Goal: Task Accomplishment & Management: Manage account settings

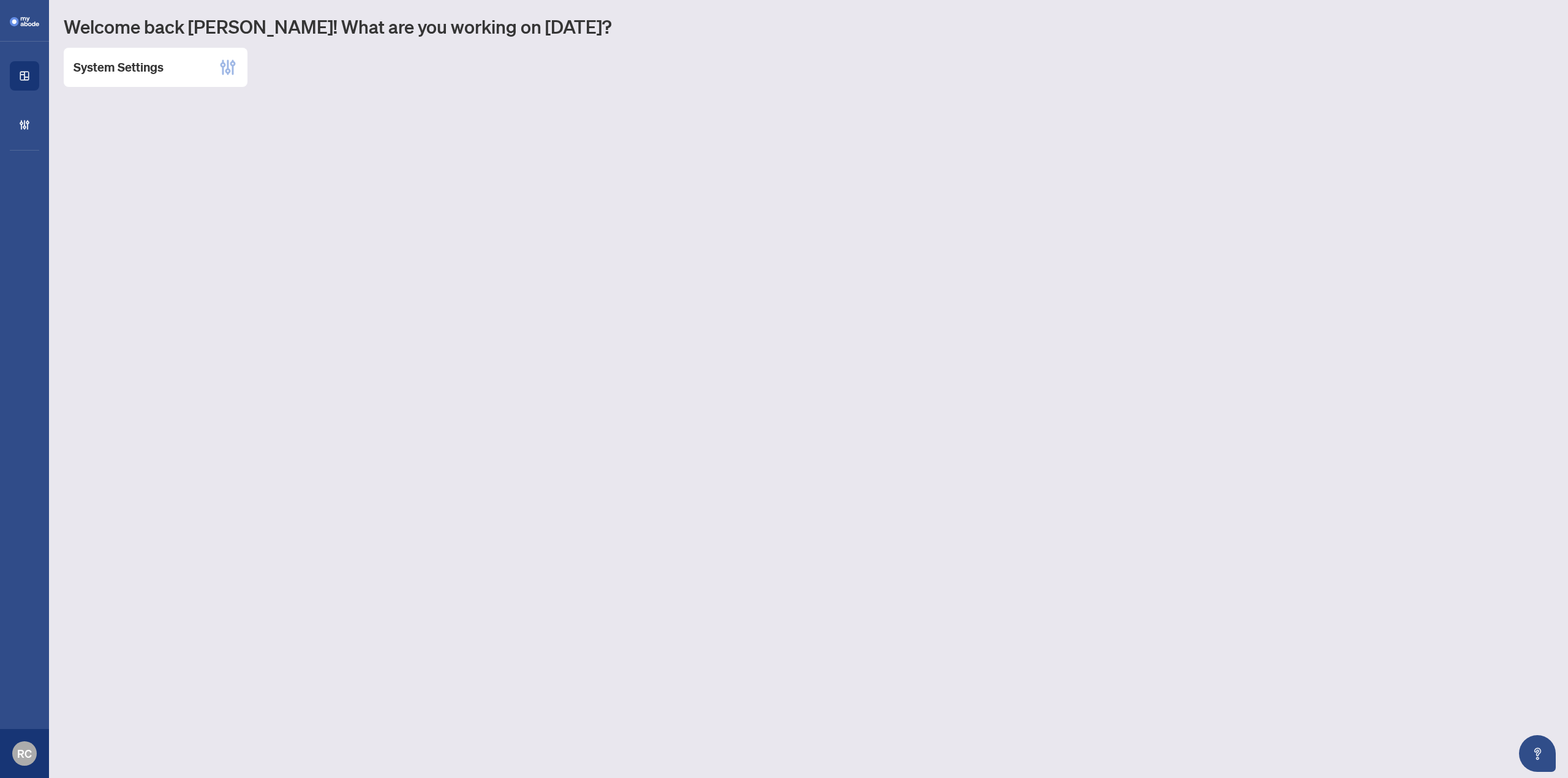
click at [1415, 147] on main "Welcome back [PERSON_NAME]! What are you working on [DATE]? System Settings" at bounding box center [808, 389] width 1519 height 778
click at [210, 60] on div "System Settings" at bounding box center [156, 67] width 184 height 39
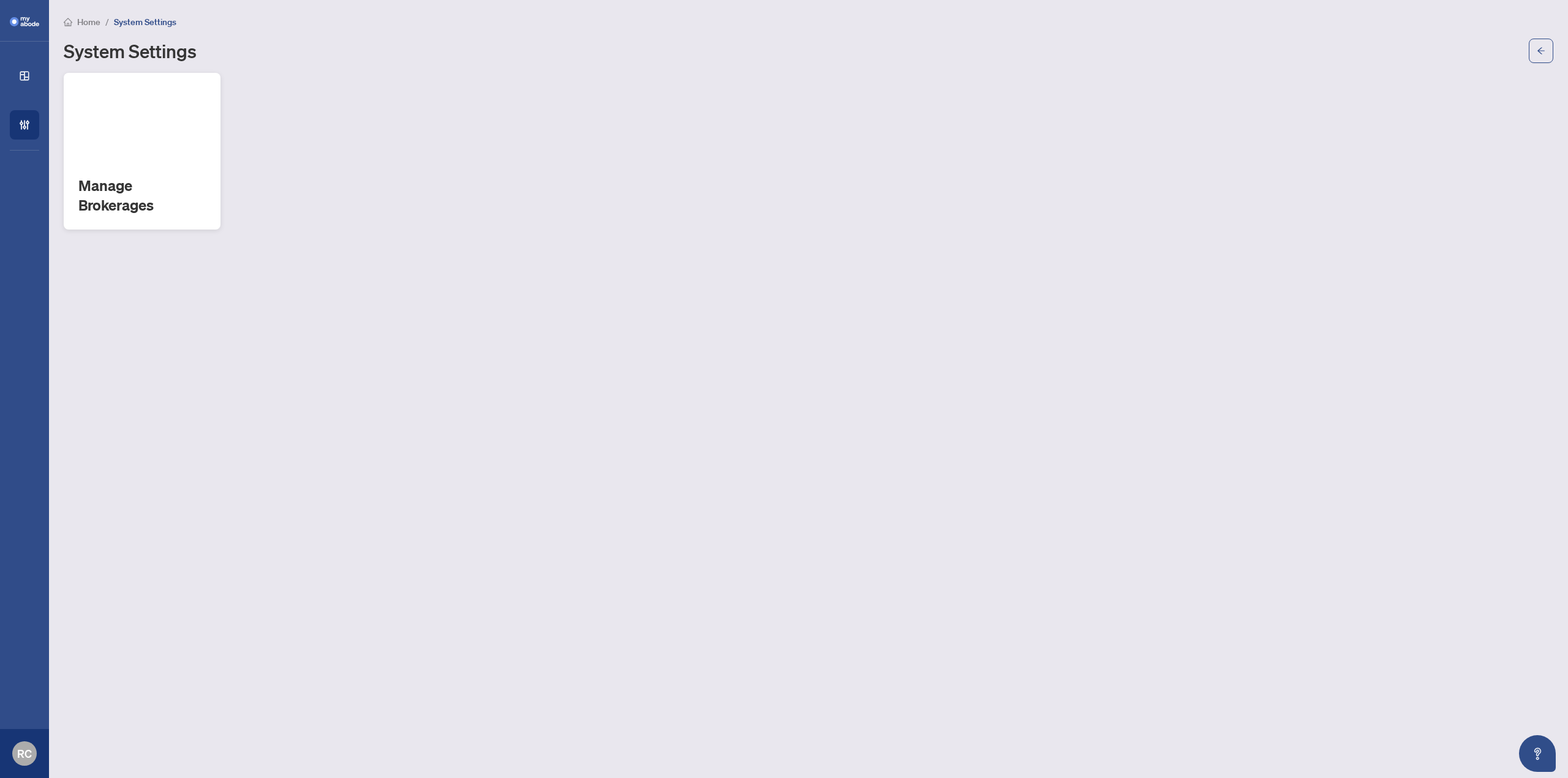
click at [158, 199] on h2 "Manage Brokerages" at bounding box center [141, 195] width 127 height 39
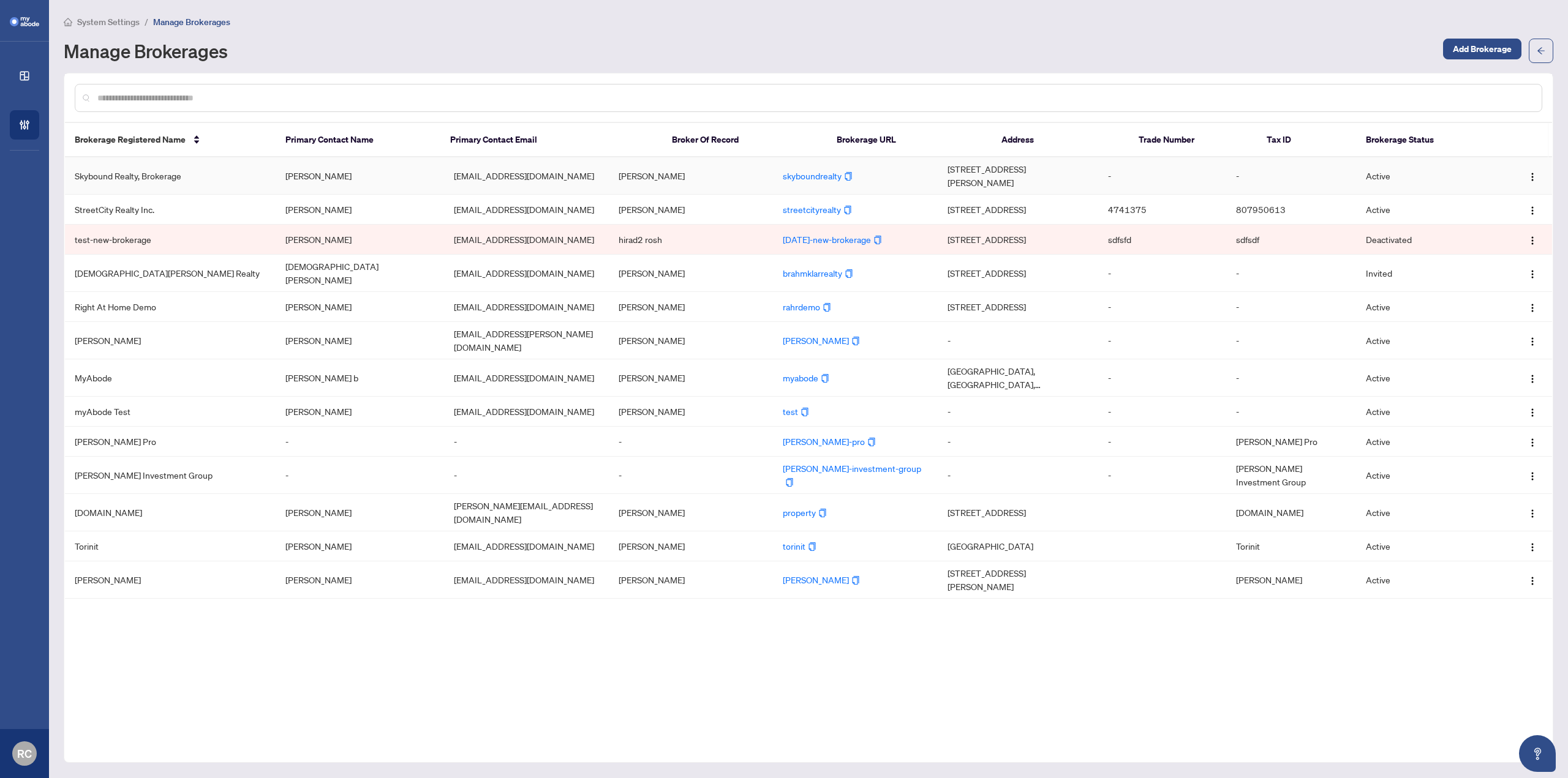
click at [349, 182] on td "[PERSON_NAME]" at bounding box center [359, 176] width 168 height 37
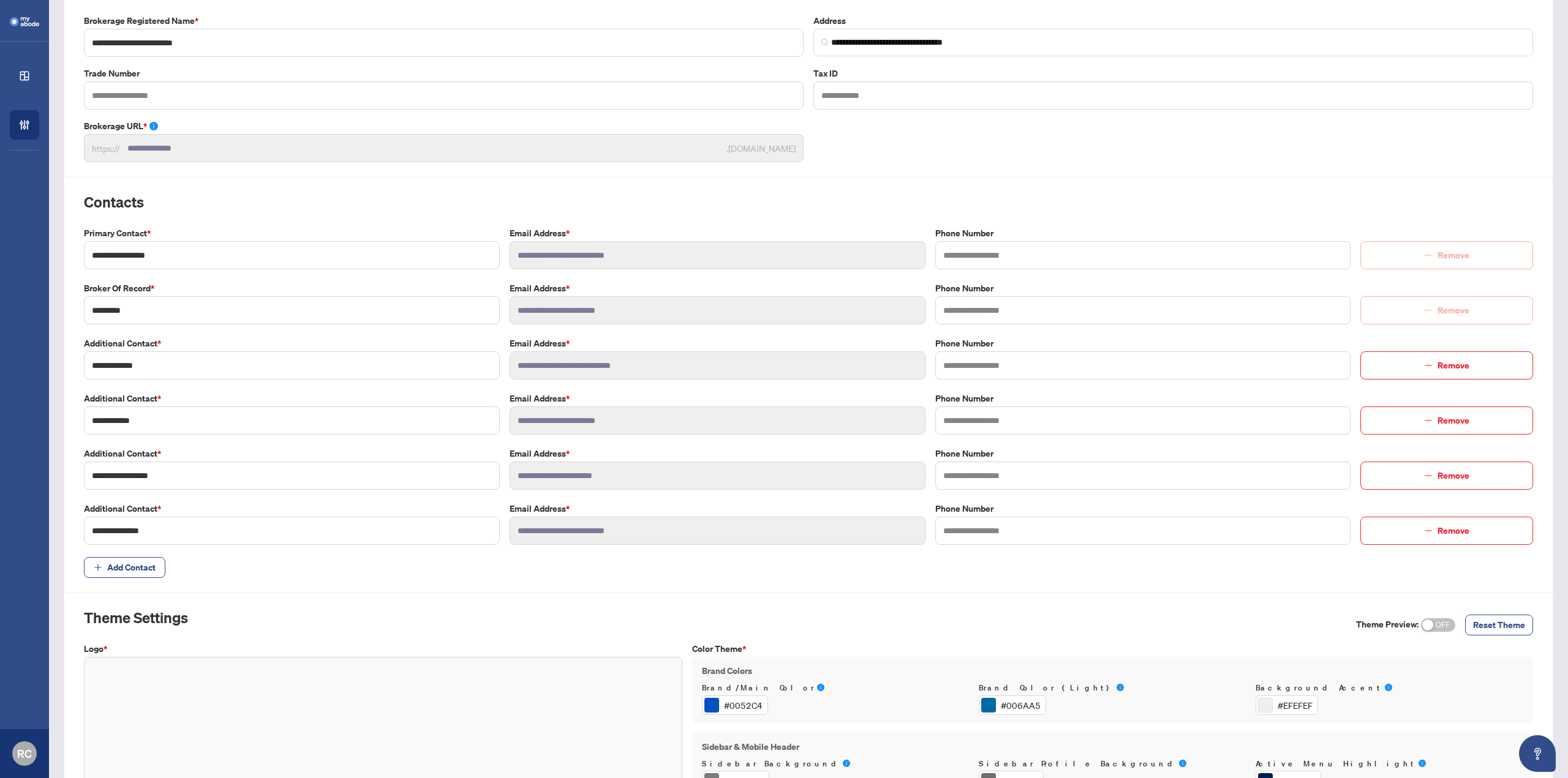
scroll to position [360, 0]
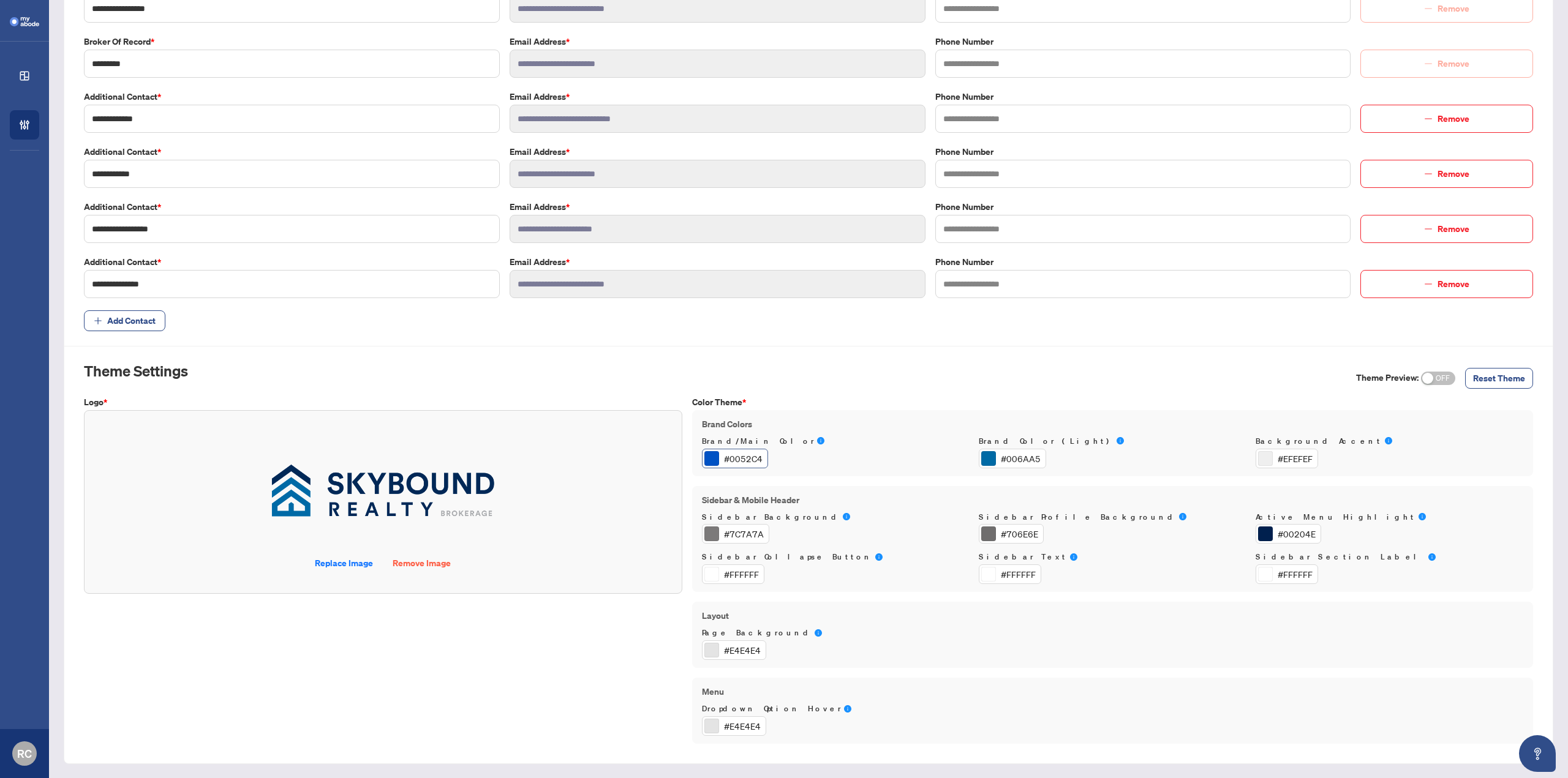
click at [747, 459] on div "#0052C4" at bounding box center [743, 458] width 39 height 13
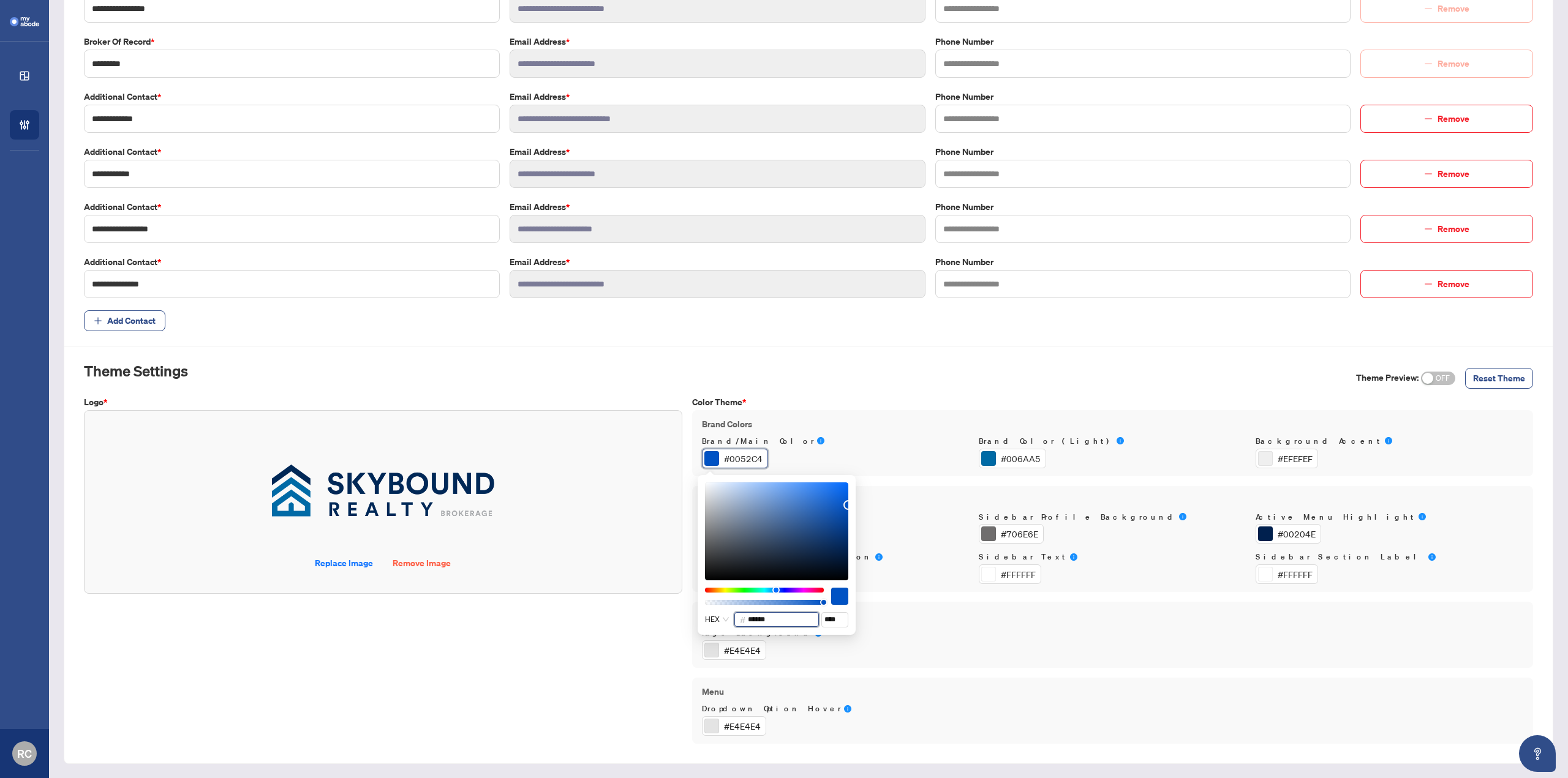
drag, startPoint x: 784, startPoint y: 618, endPoint x: 713, endPoint y: 611, distance: 71.3
click at [713, 611] on div "HEX # ****** ****" at bounding box center [776, 555] width 144 height 145
paste input "text"
drag, startPoint x: 789, startPoint y: 620, endPoint x: 733, endPoint y: 622, distance: 56.0
click at [733, 622] on div "HEX # ****** ****" at bounding box center [776, 620] width 144 height 16
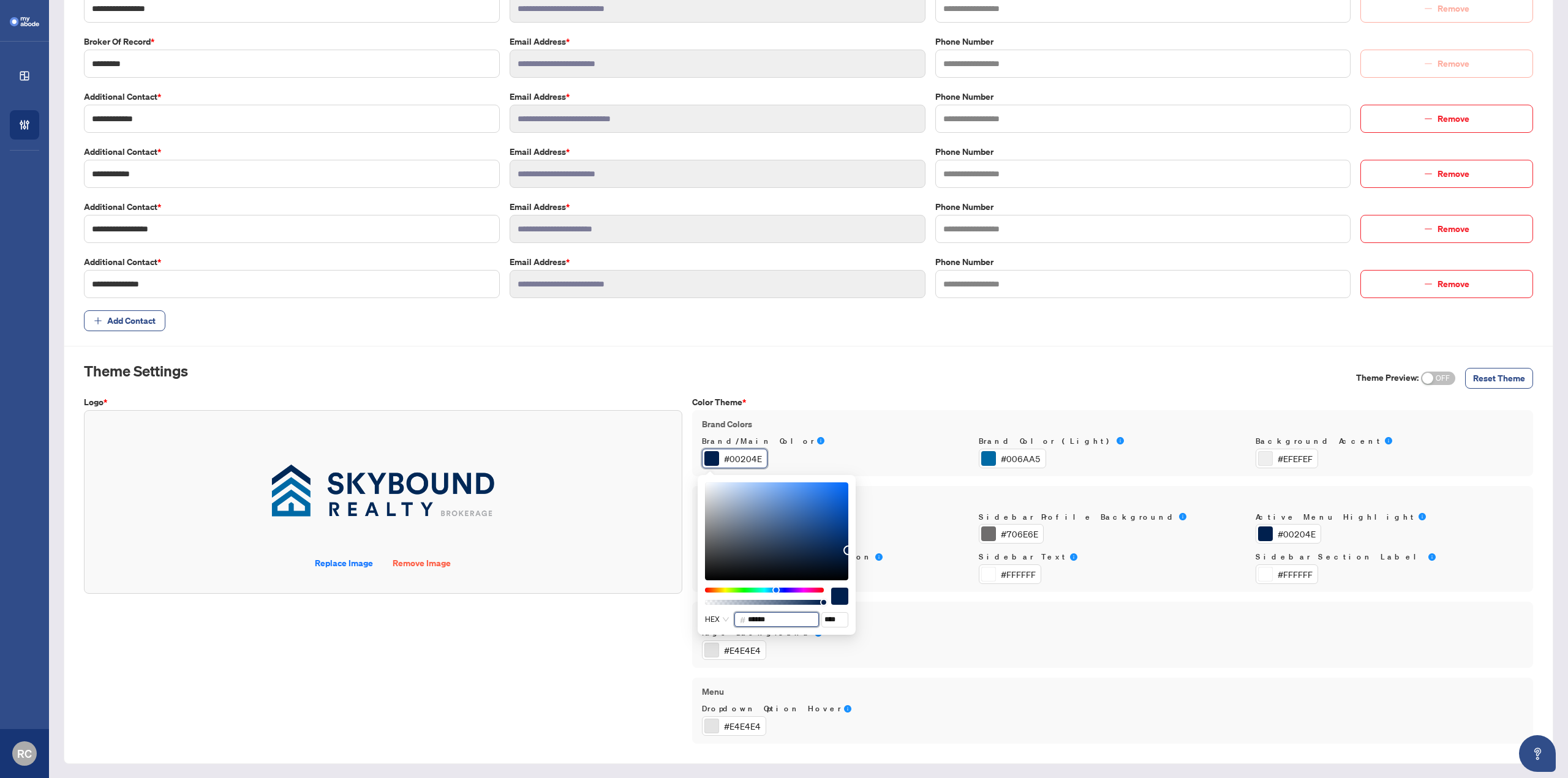
paste input "text"
type input "******"
click at [564, 657] on div "Logo * Replace Image Remove Image Drag & Drop to Upload Files Maximum file size…" at bounding box center [383, 570] width 608 height 348
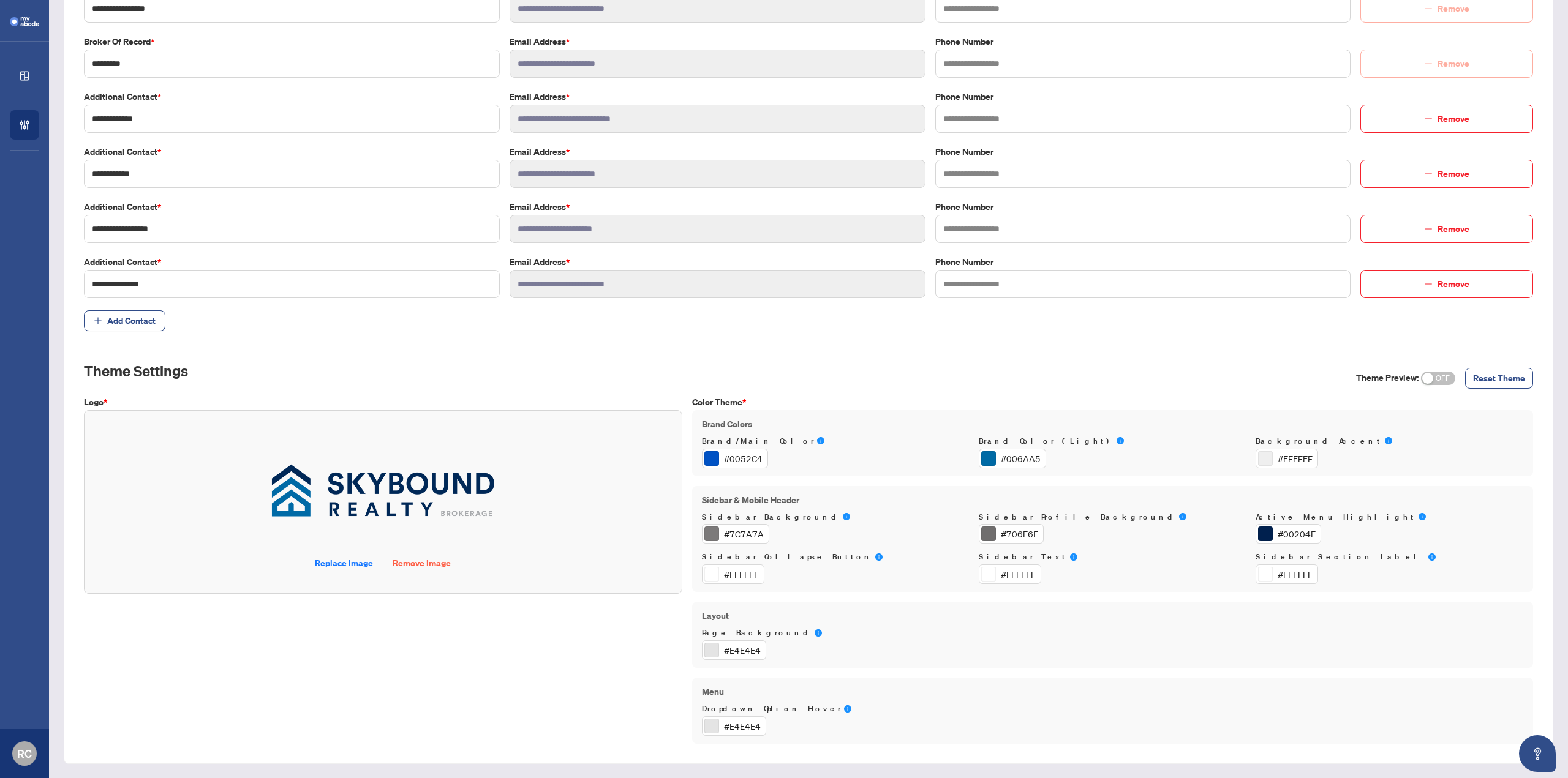
click at [529, 642] on div "Logo * Replace Image Remove Image Drag & Drop to Upload Files Maximum file size…" at bounding box center [383, 570] width 608 height 348
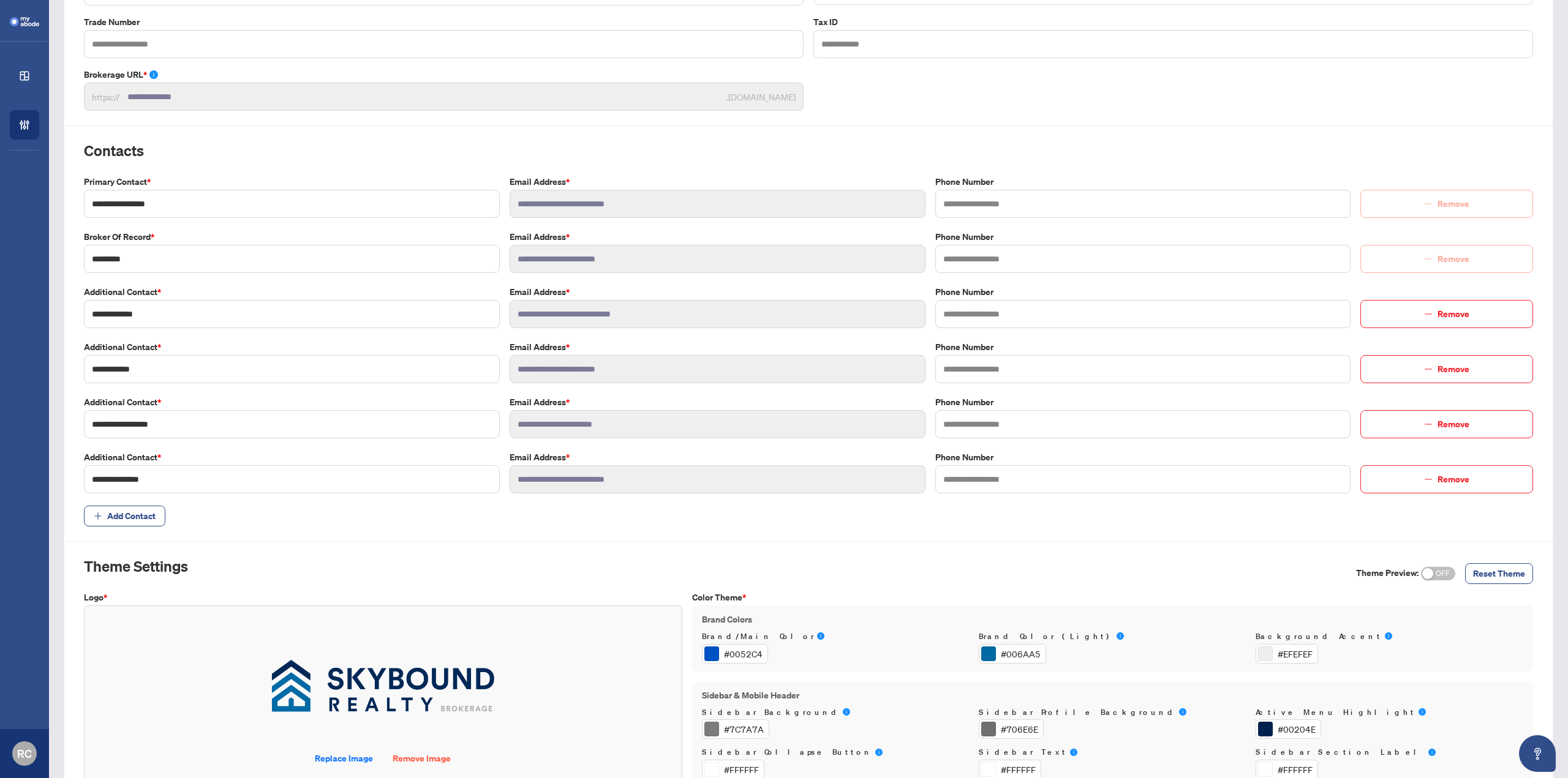
scroll to position [0, 0]
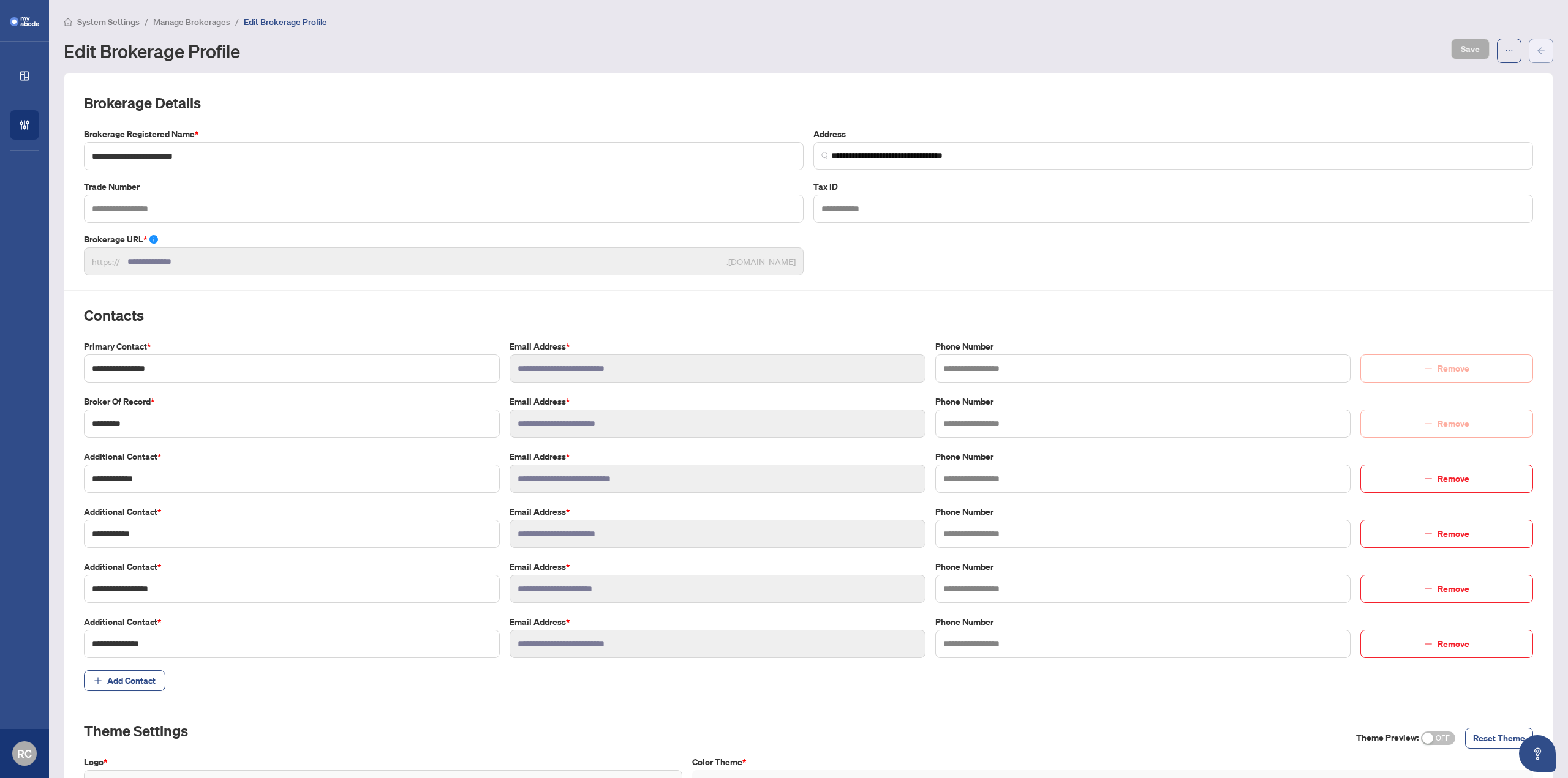
click at [1537, 59] on span "button" at bounding box center [1541, 51] width 9 height 19
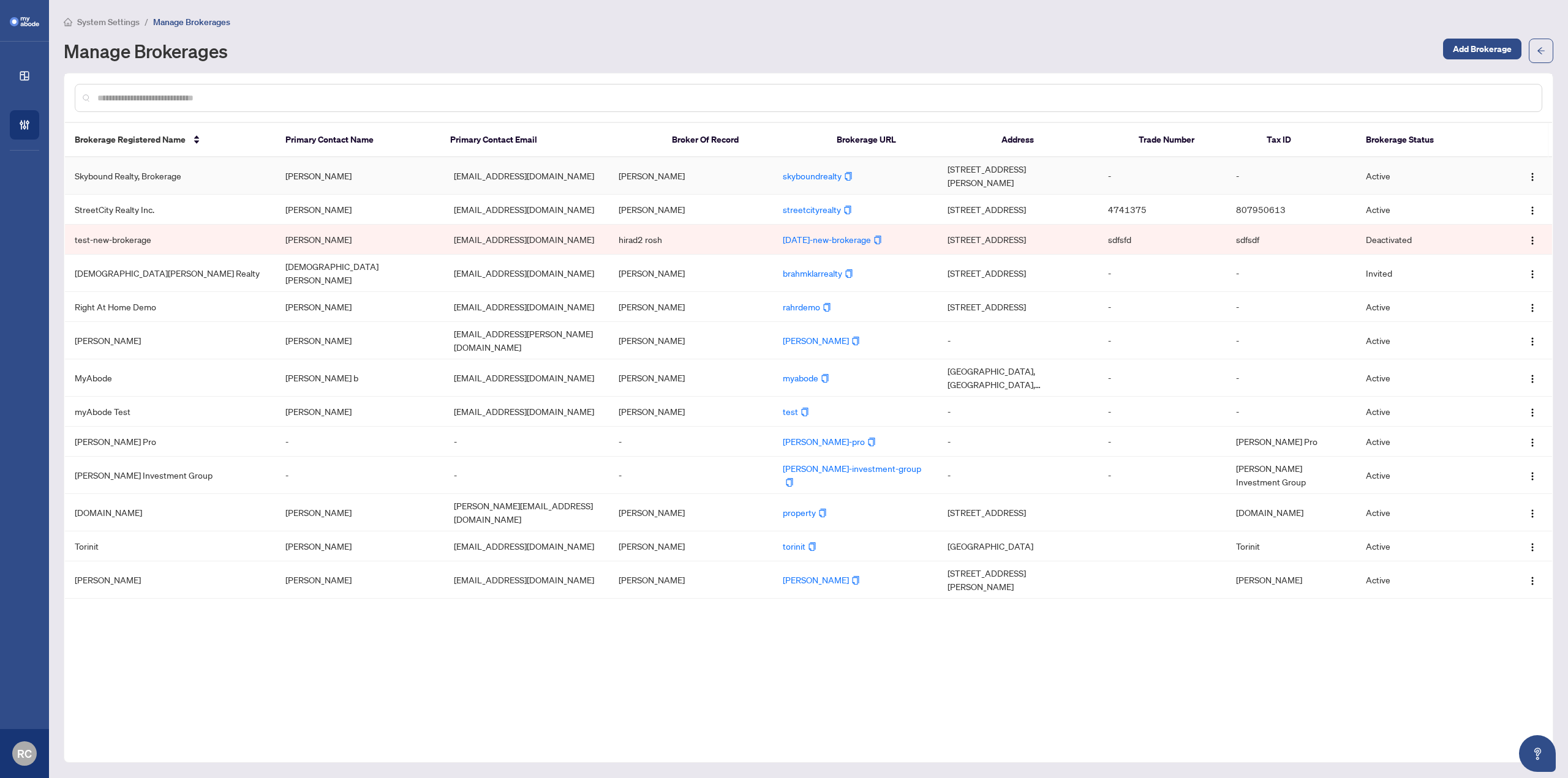
click at [327, 172] on td "[PERSON_NAME]" at bounding box center [359, 176] width 168 height 37
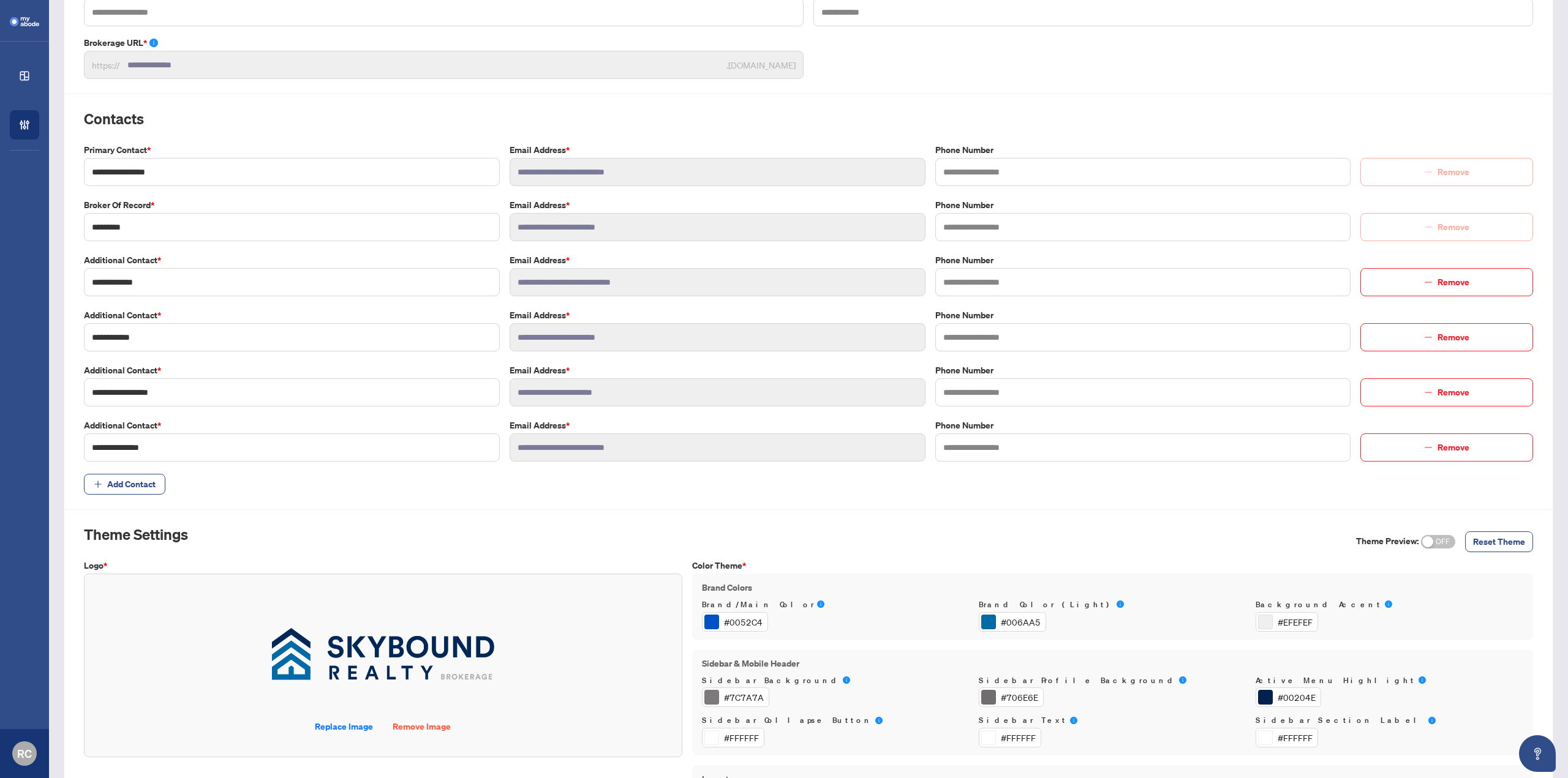
scroll to position [360, 0]
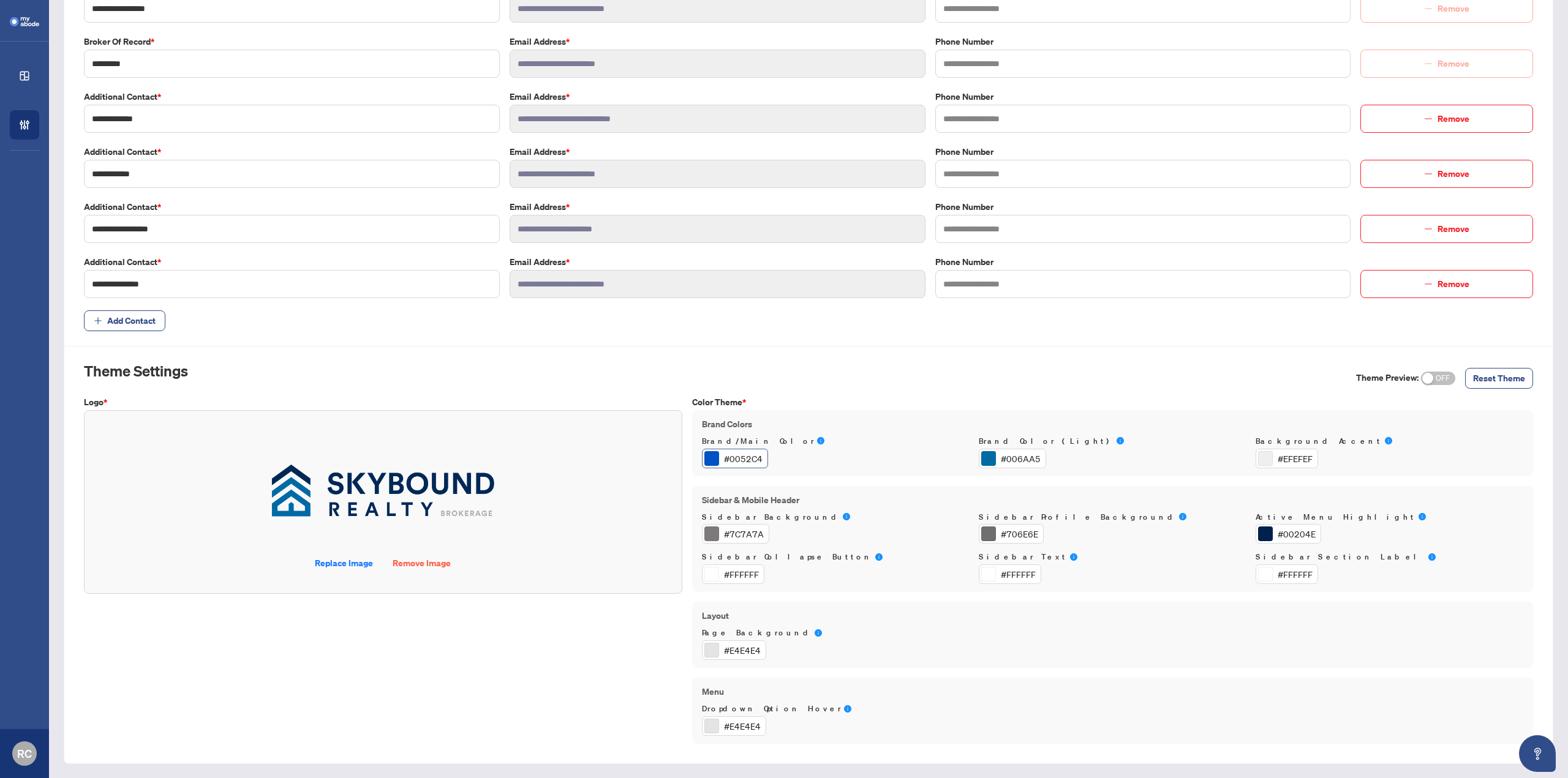
click at [736, 460] on div "#0052C4" at bounding box center [743, 458] width 39 height 13
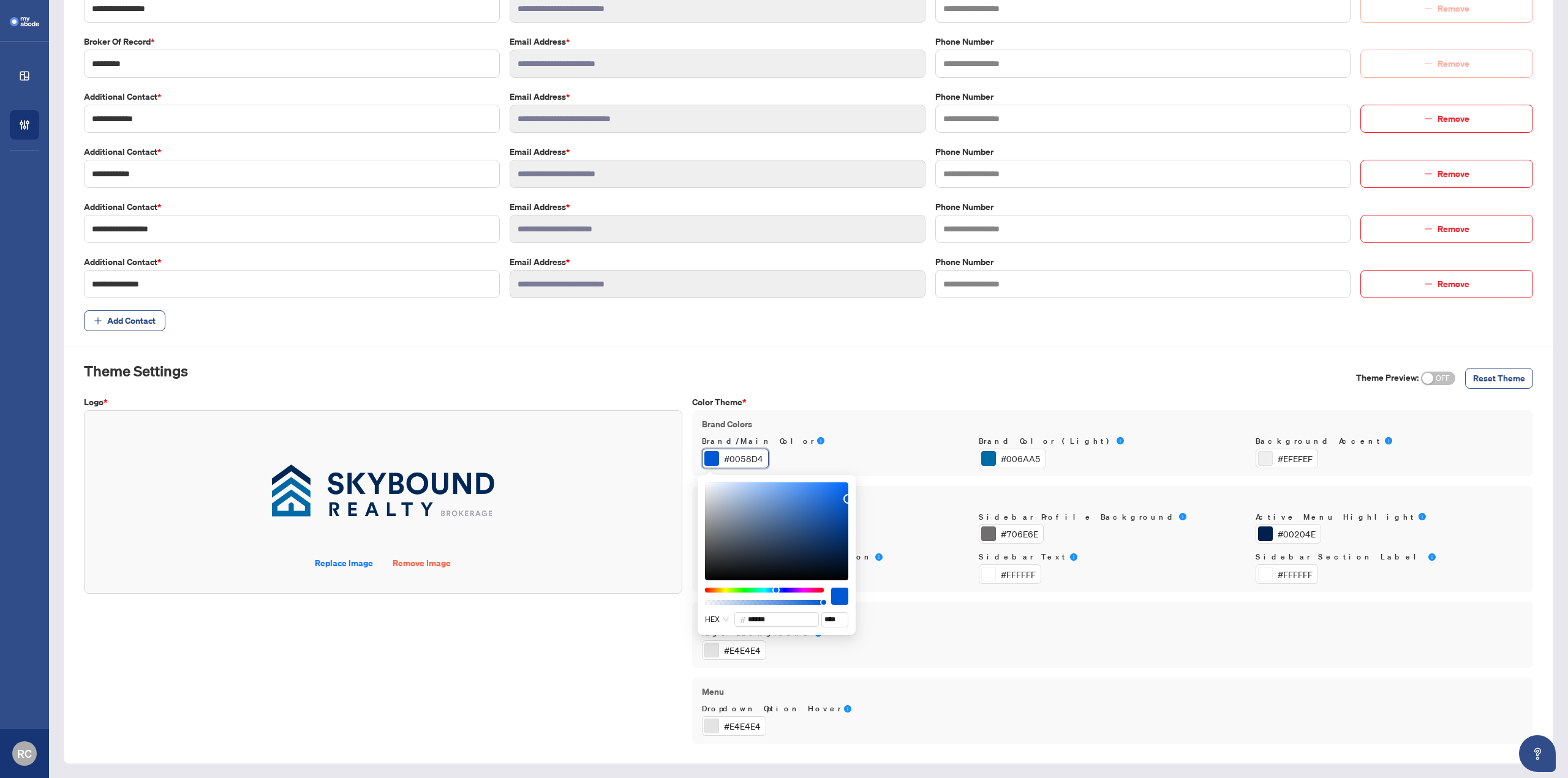
type input "******"
drag, startPoint x: 845, startPoint y: 501, endPoint x: 857, endPoint y: 497, distance: 12.6
click at [857, 497] on body "**********" at bounding box center [784, 389] width 1568 height 778
click at [540, 670] on div "Logo * Replace Image Remove Image Drag & Drop to Upload Files Maximum file size…" at bounding box center [383, 570] width 608 height 348
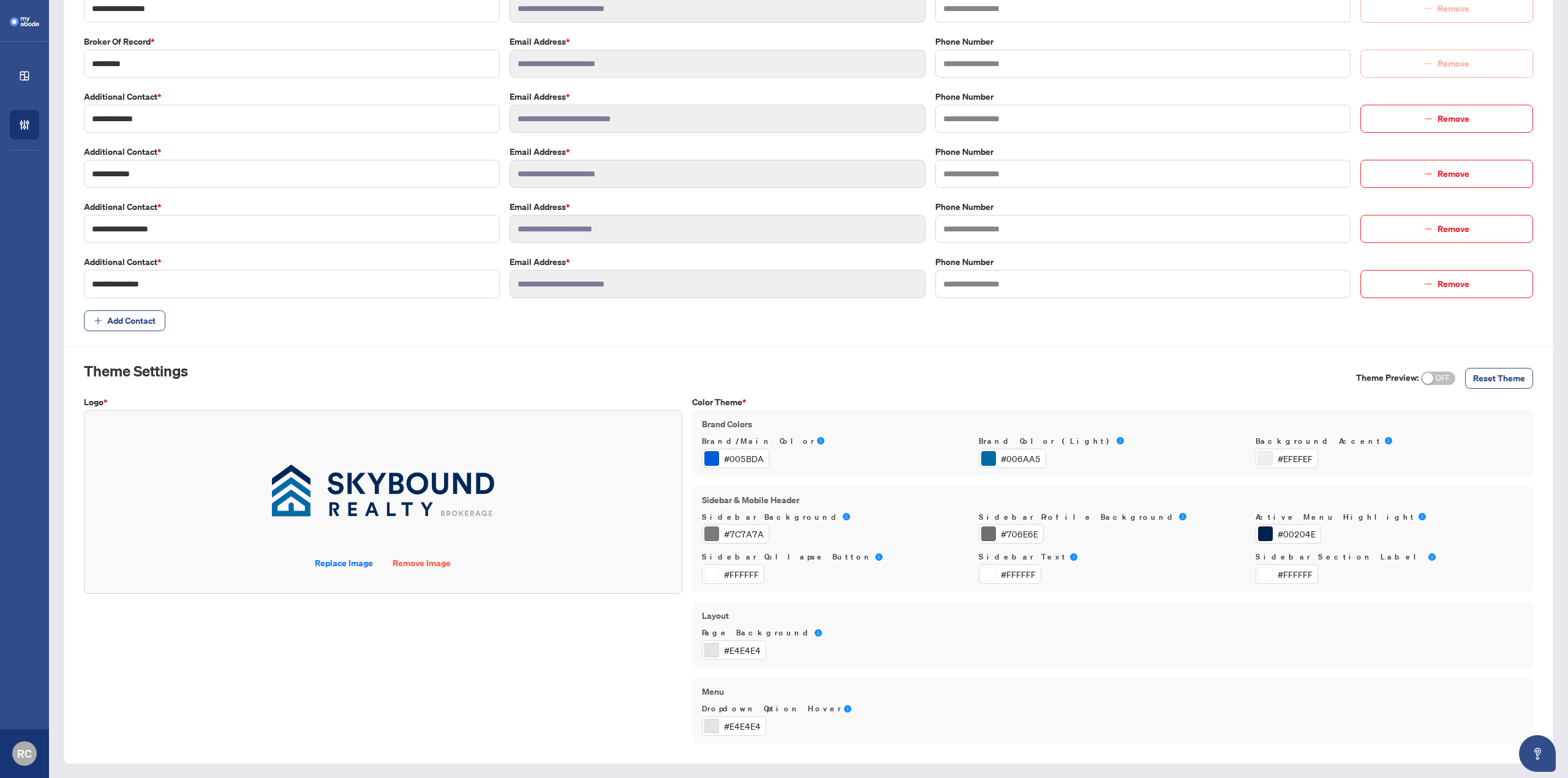
scroll to position [0, 0]
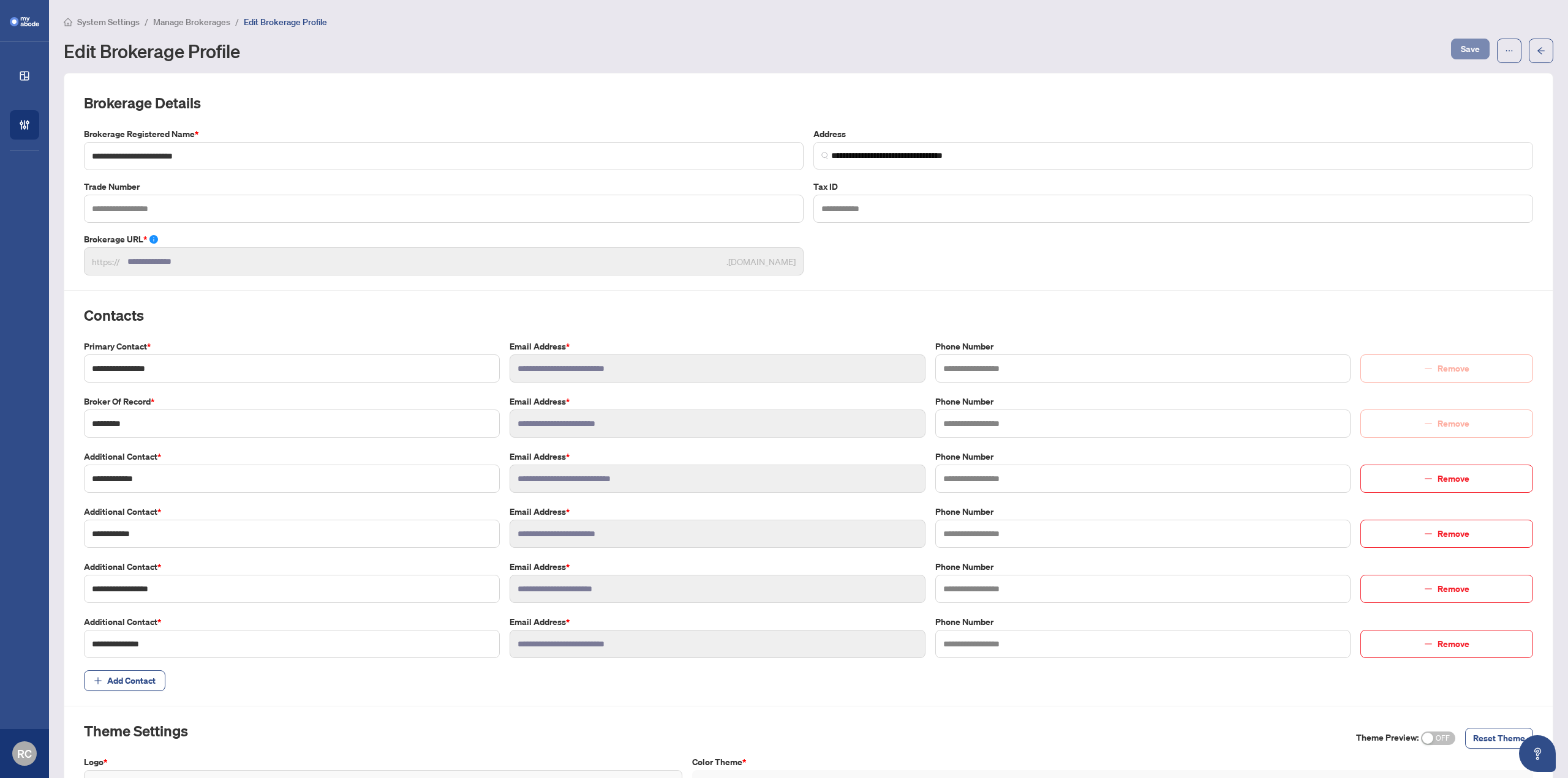
click at [1465, 45] on span "Save" at bounding box center [1471, 49] width 19 height 19
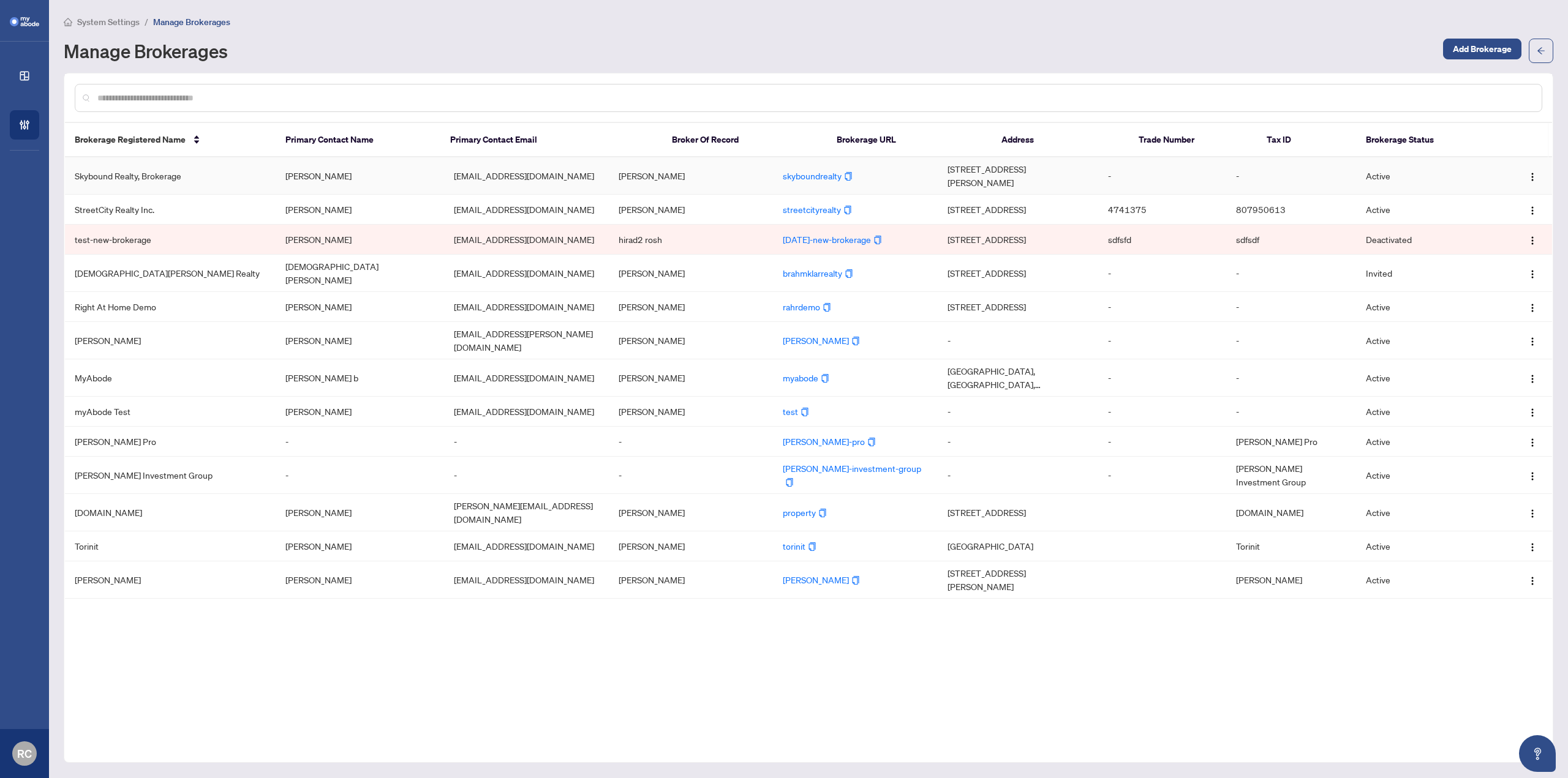
click at [609, 182] on td "[EMAIL_ADDRESS][DOMAIN_NAME]" at bounding box center [526, 176] width 164 height 37
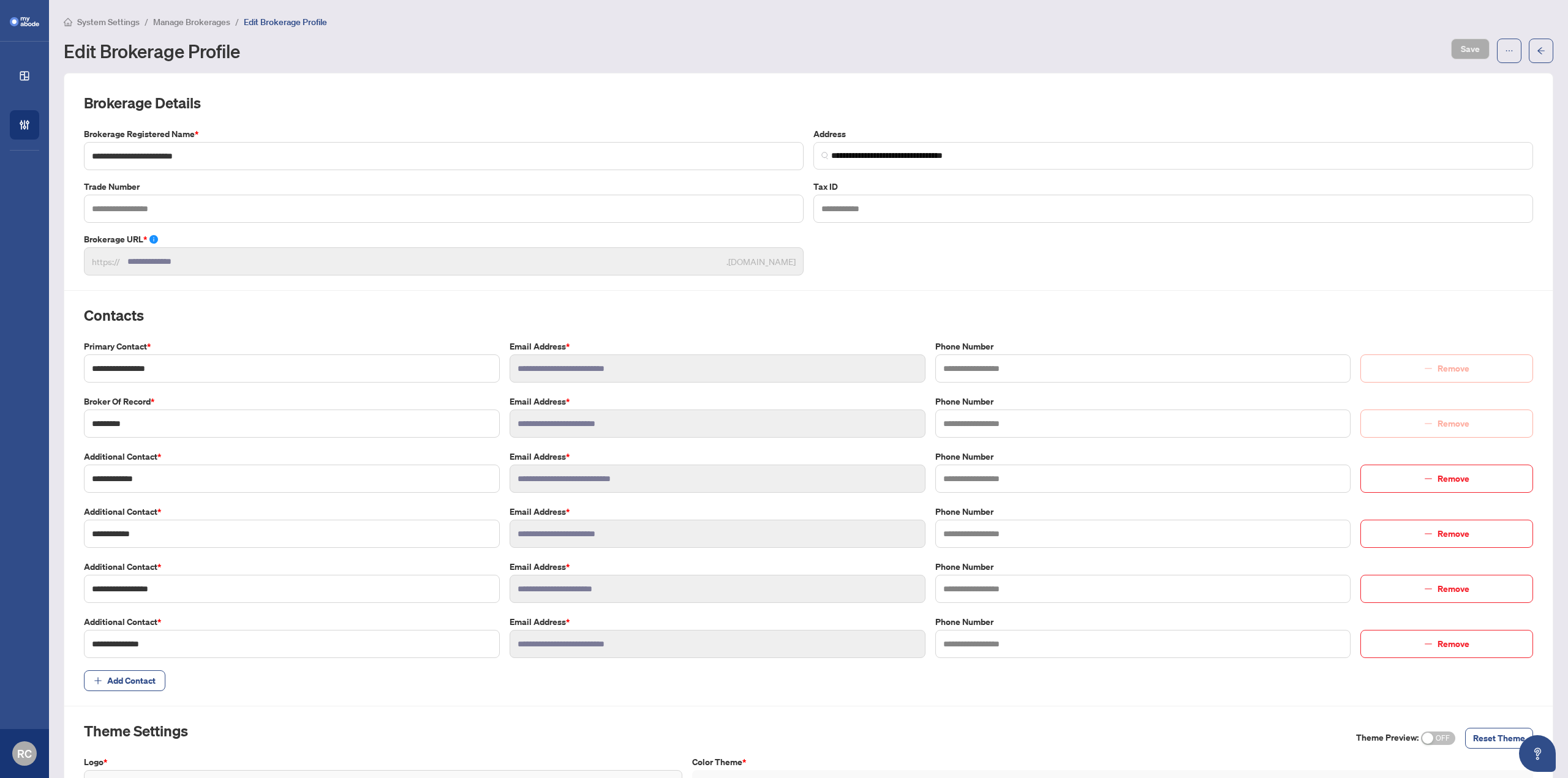
scroll to position [360, 0]
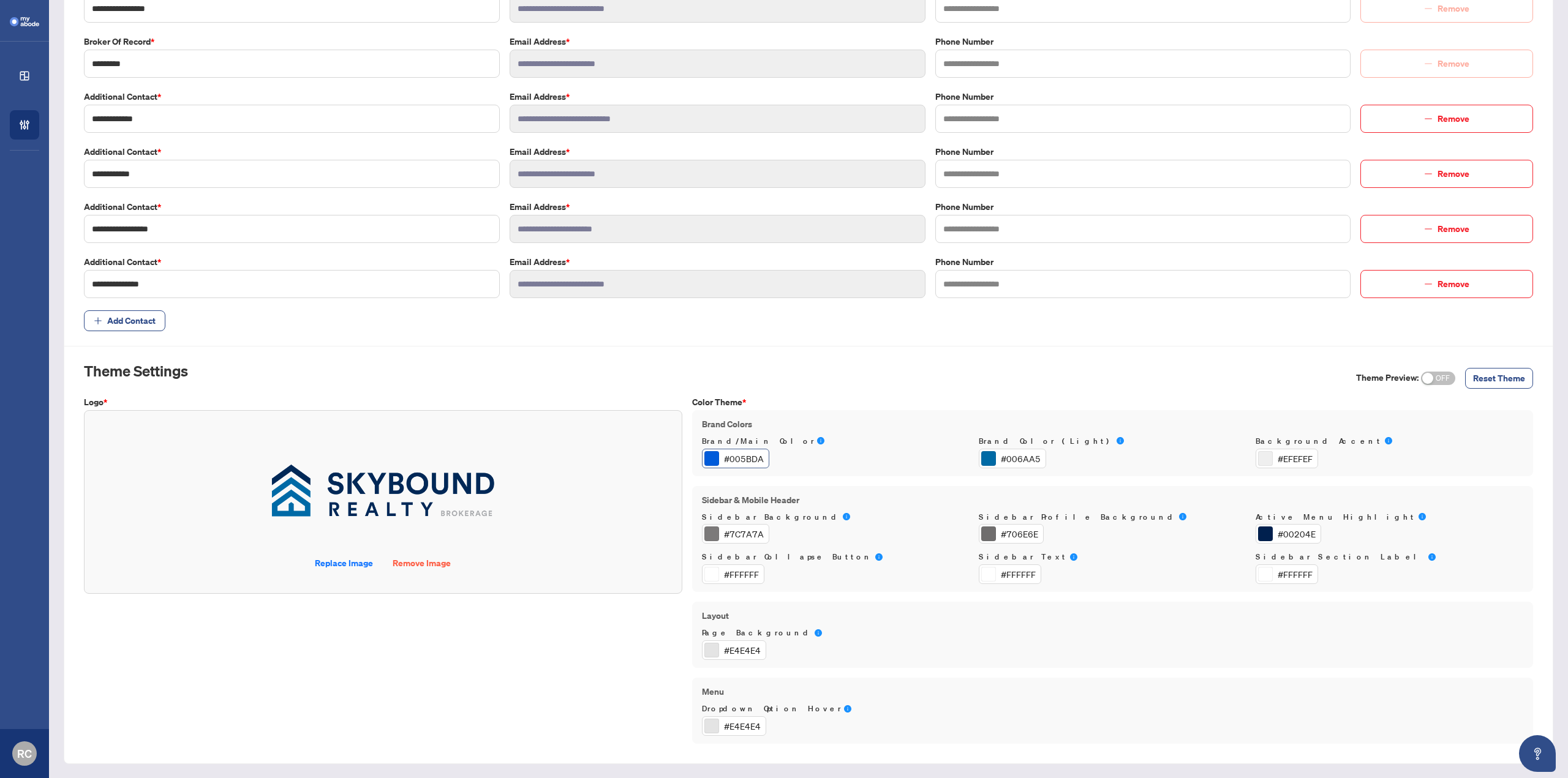
click at [710, 456] on div at bounding box center [712, 459] width 15 height 15
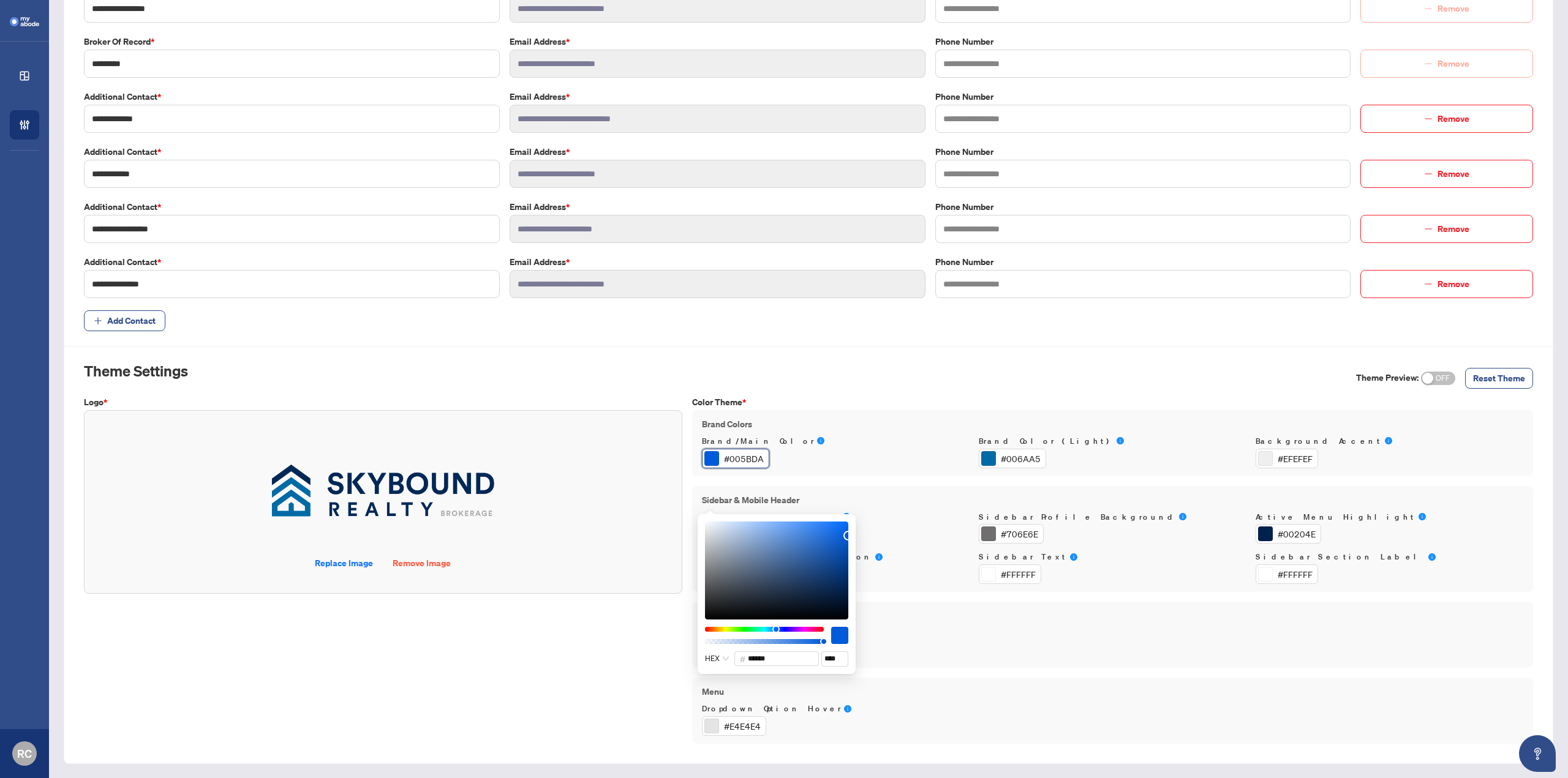
scroll to position [0, 0]
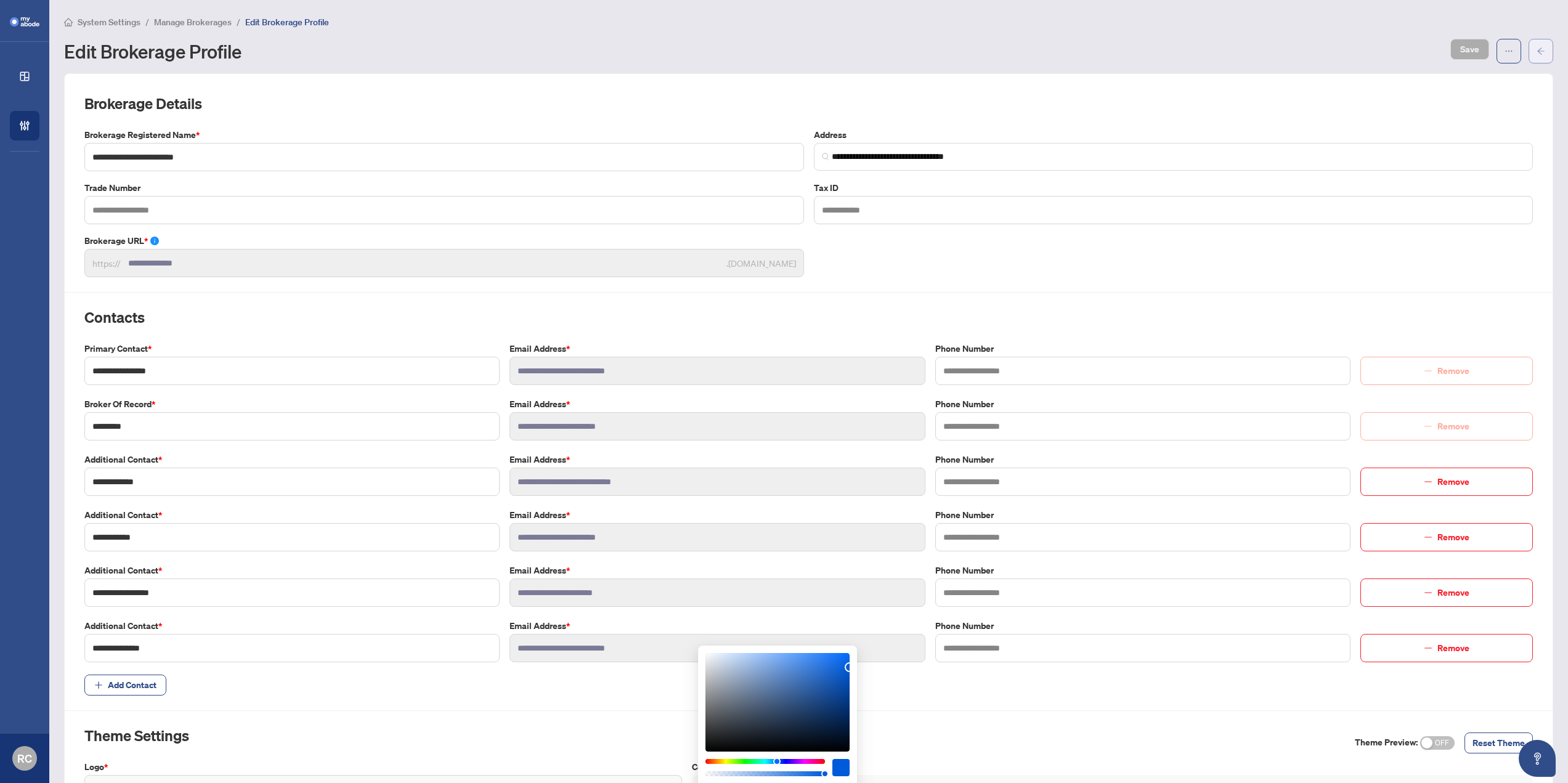
click at [1542, 53] on button "button" at bounding box center [1540, 51] width 25 height 25
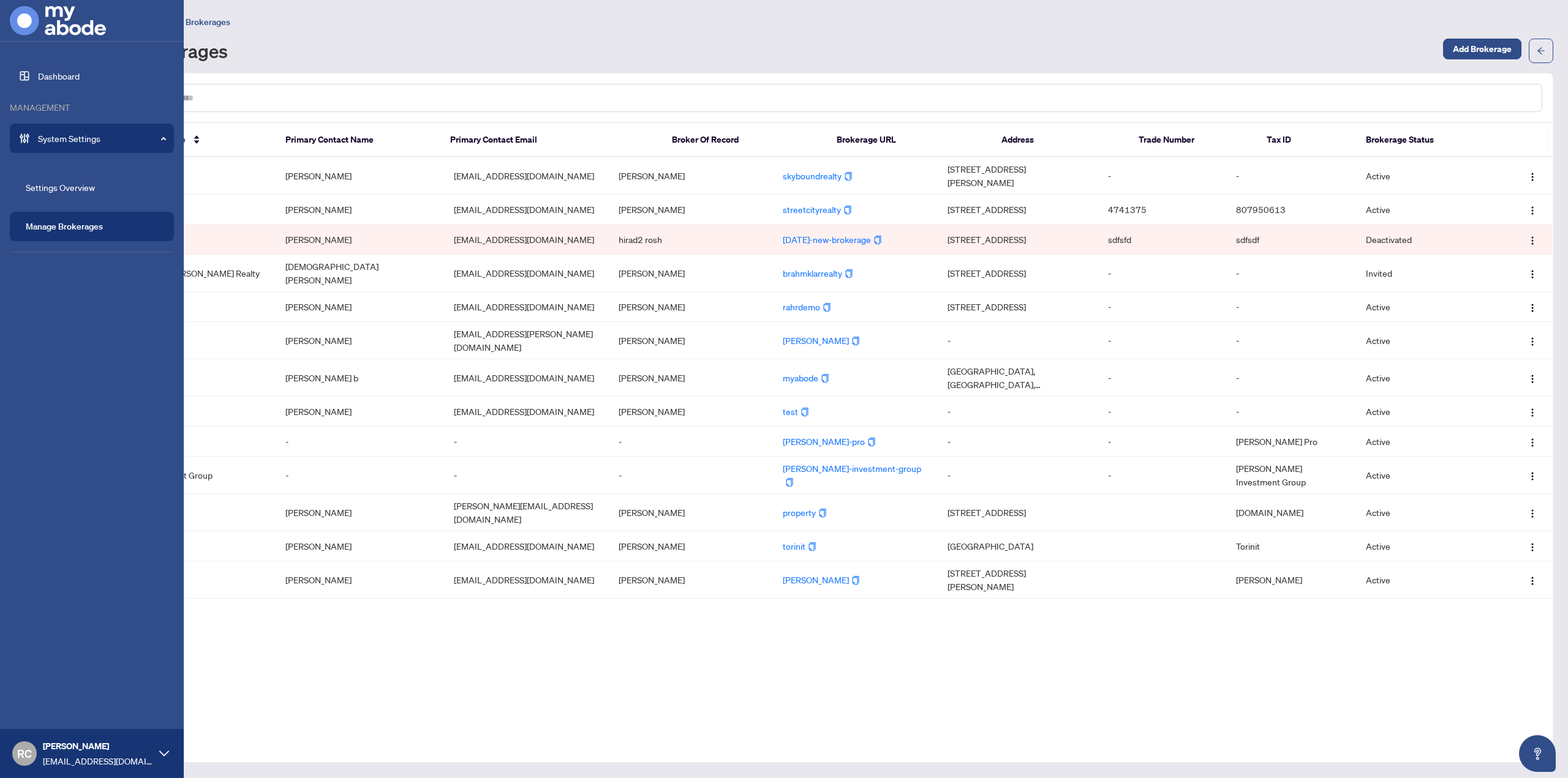
click at [80, 744] on span "[PERSON_NAME]" at bounding box center [98, 746] width 110 height 13
click at [55, 710] on span "Logout" at bounding box center [49, 707] width 28 height 19
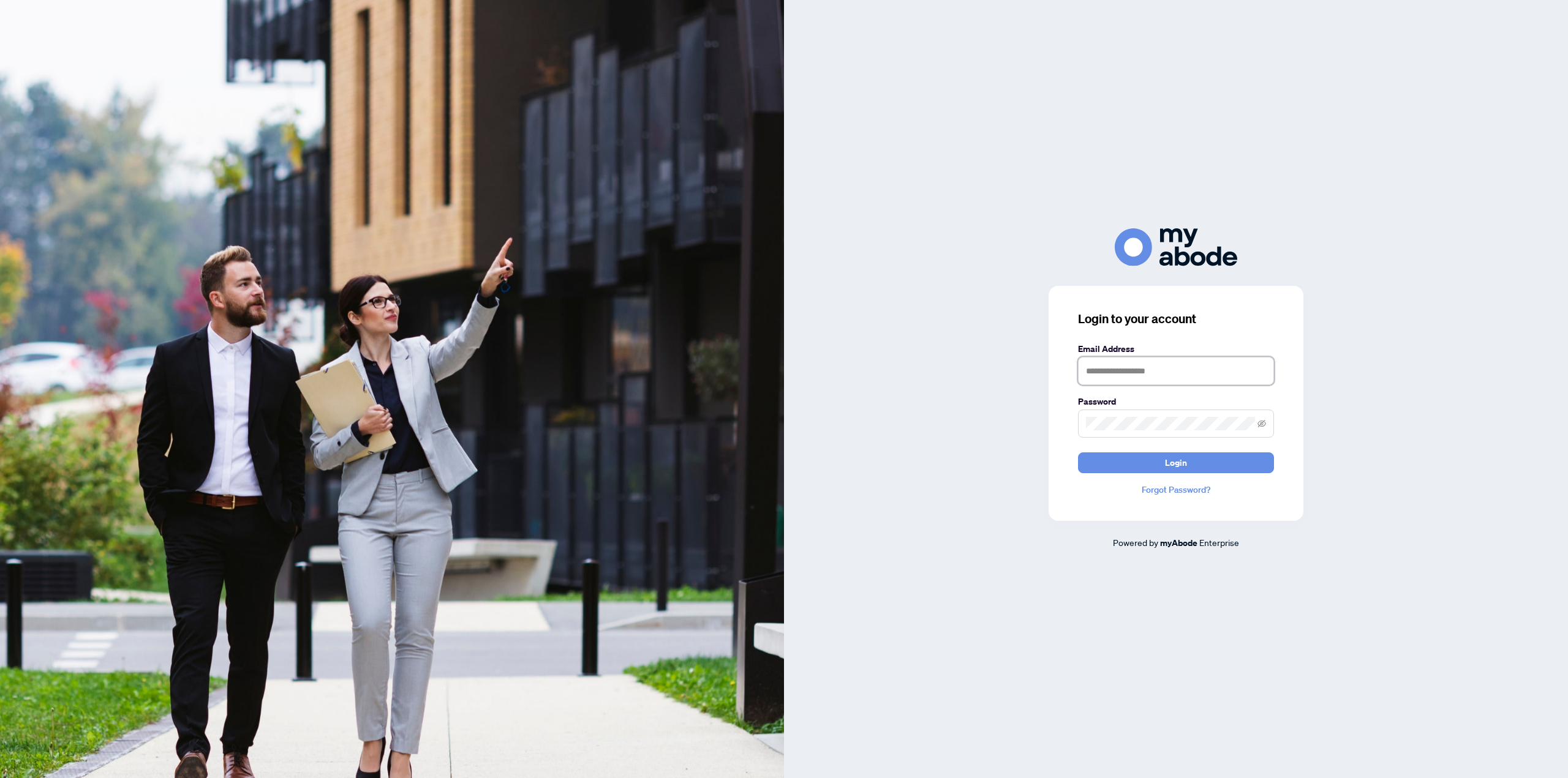
click at [1162, 362] on input "text" at bounding box center [1176, 371] width 196 height 28
type input "**********"
click at [1078, 452] on button "Login" at bounding box center [1176, 463] width 196 height 21
